Goal: Information Seeking & Learning: Find specific page/section

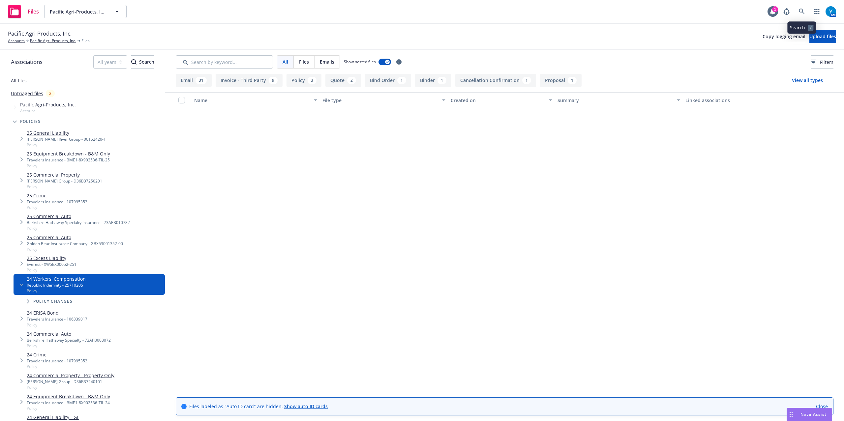
click at [804, 12] on icon at bounding box center [802, 12] width 6 height 6
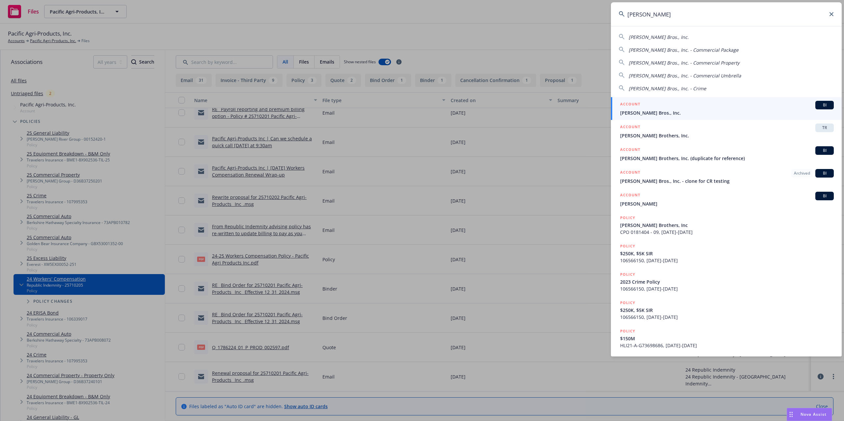
type input "[PERSON_NAME]"
click at [658, 109] on span "[PERSON_NAME] Bros., Inc." at bounding box center [727, 112] width 214 height 7
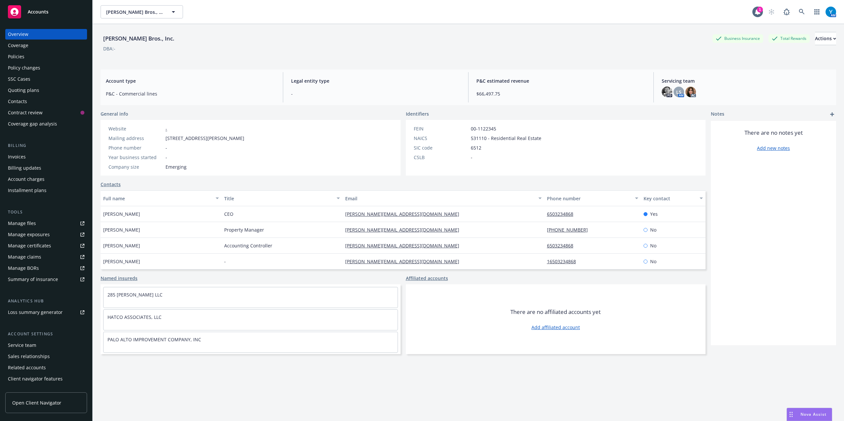
click at [14, 53] on div "Policies" at bounding box center [16, 56] width 16 height 11
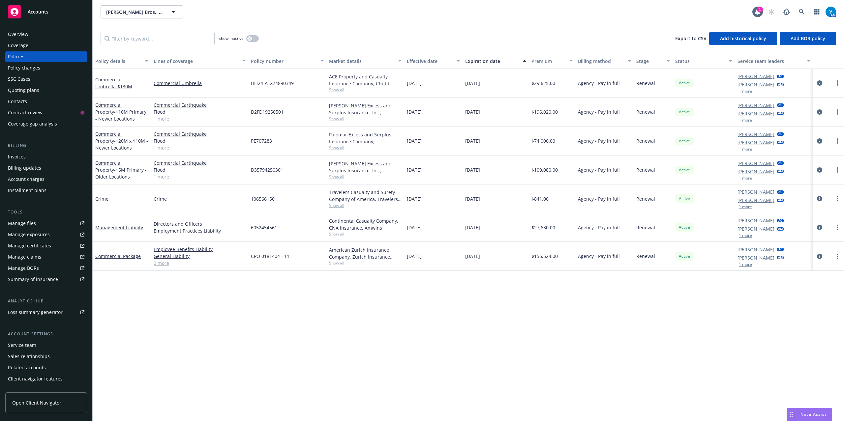
click at [824, 258] on div at bounding box center [829, 257] width 26 height 8
click at [820, 258] on icon "circleInformation" at bounding box center [819, 256] width 5 height 5
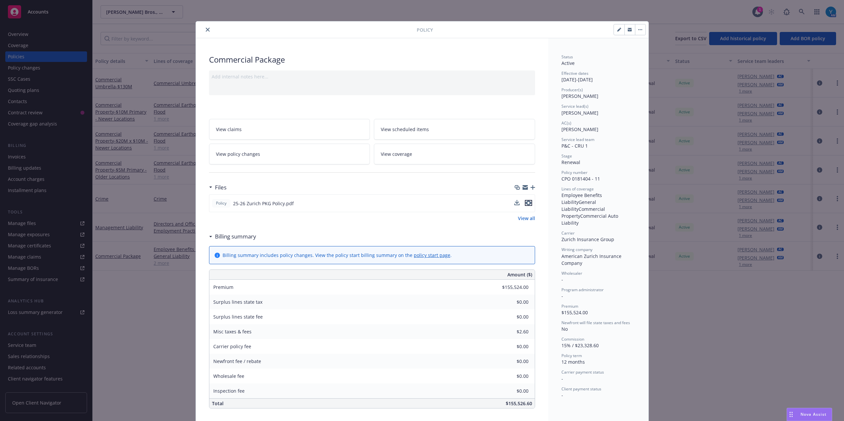
click at [526, 204] on icon "preview file" at bounding box center [529, 203] width 6 height 5
click at [206, 28] on icon "close" at bounding box center [208, 30] width 4 height 4
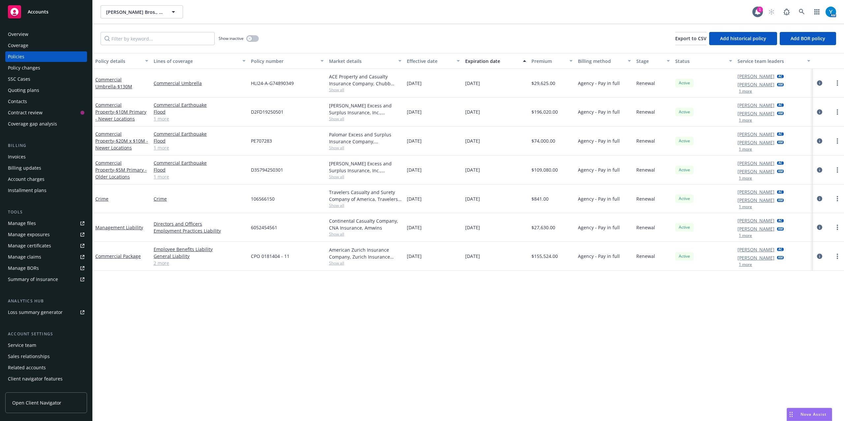
click at [23, 227] on div "Manage files" at bounding box center [22, 223] width 28 height 11
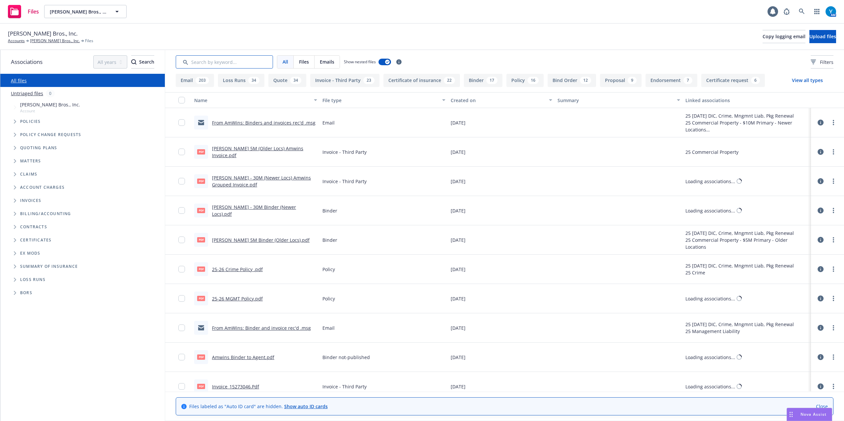
click at [221, 63] on input "Search by keyword..." at bounding box center [224, 61] width 97 height 13
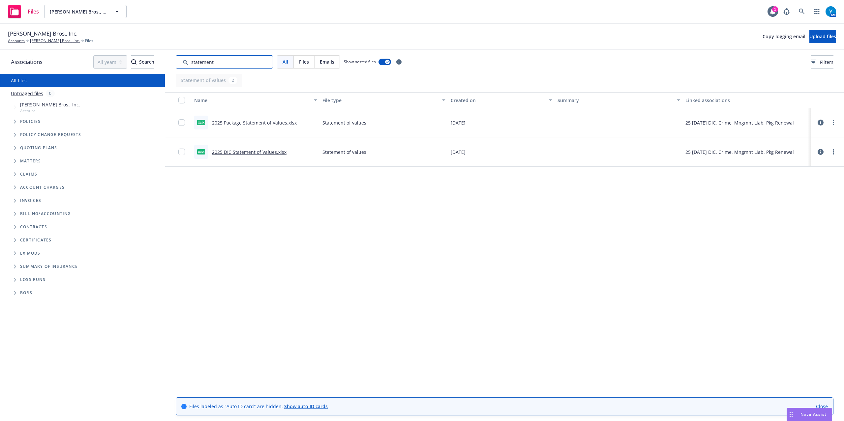
type input "statement"
click at [276, 122] on link "2025 Package Statement of Values.xlsx" at bounding box center [254, 123] width 85 height 6
click at [243, 150] on link "2025 DIC Statement of Values.xlsx" at bounding box center [249, 152] width 75 height 6
drag, startPoint x: 38, startPoint y: 40, endPoint x: 90, endPoint y: 38, distance: 51.4
click at [38, 40] on link "[PERSON_NAME] Bros., Inc." at bounding box center [55, 41] width 50 height 6
